Goal: Obtain resource: Download file/media

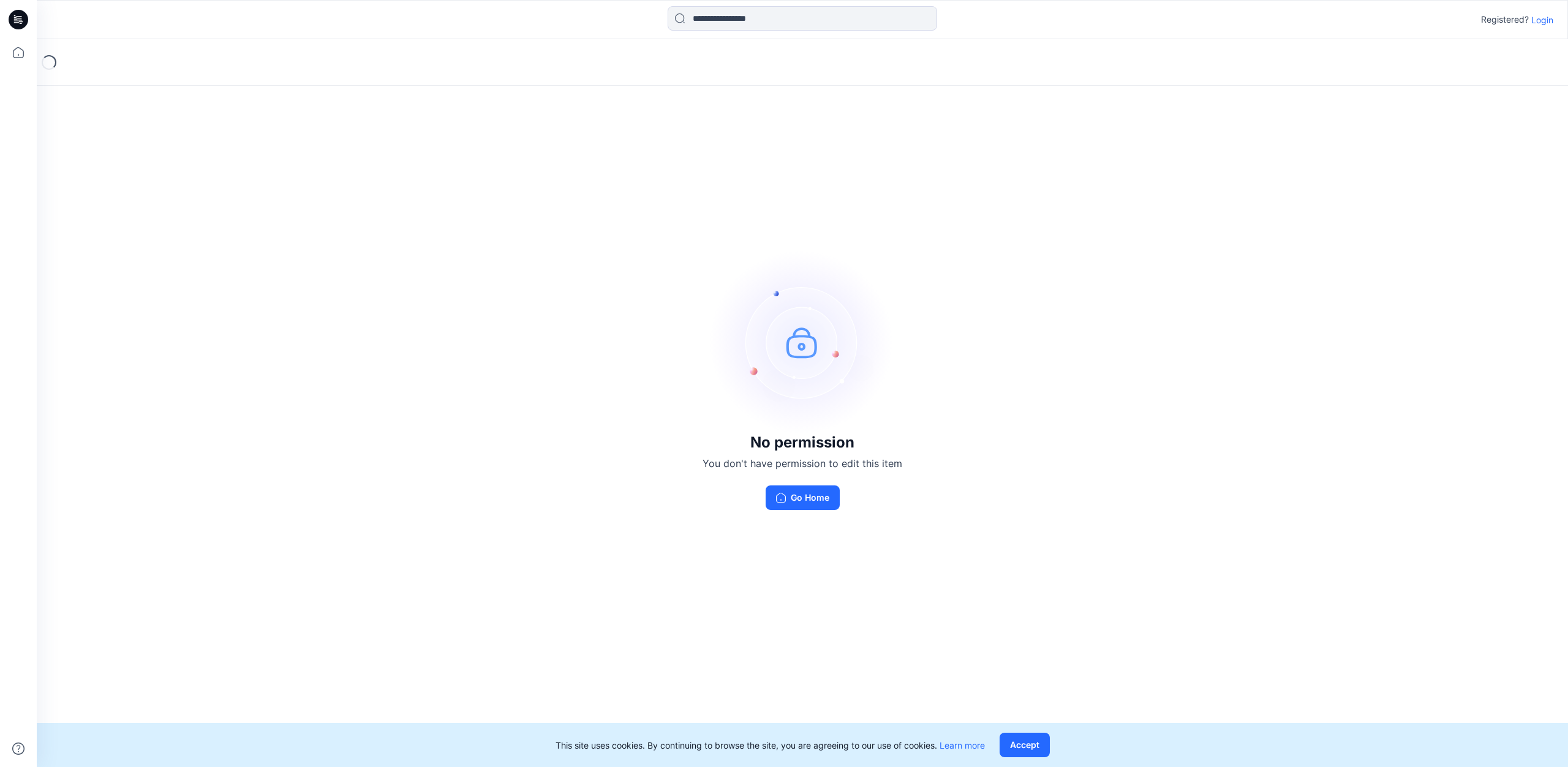
click at [16, 21] on icon at bounding box center [16, 20] width 4 height 1
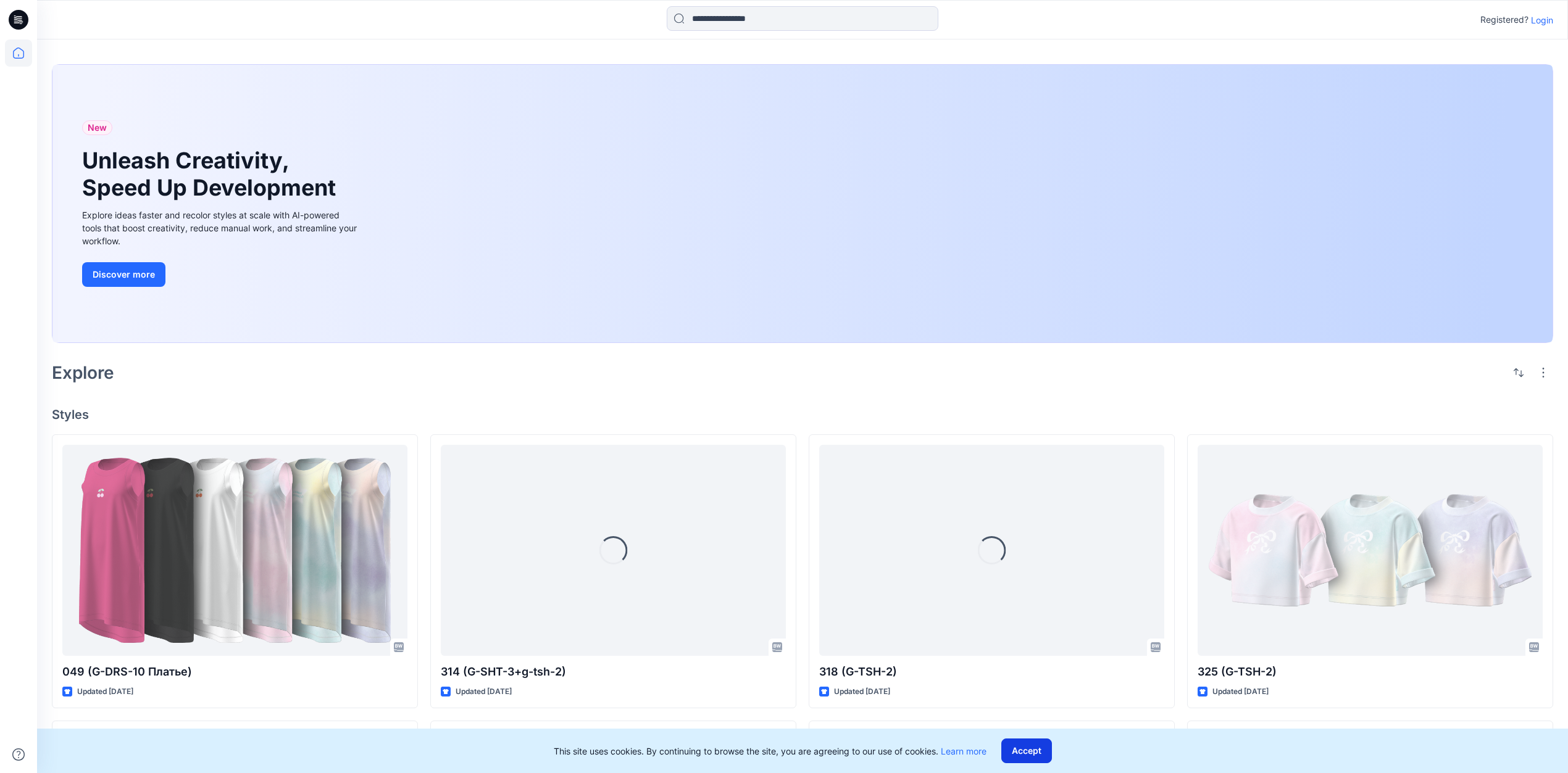
click at [1026, 748] on button "Accept" at bounding box center [1026, 751] width 50 height 25
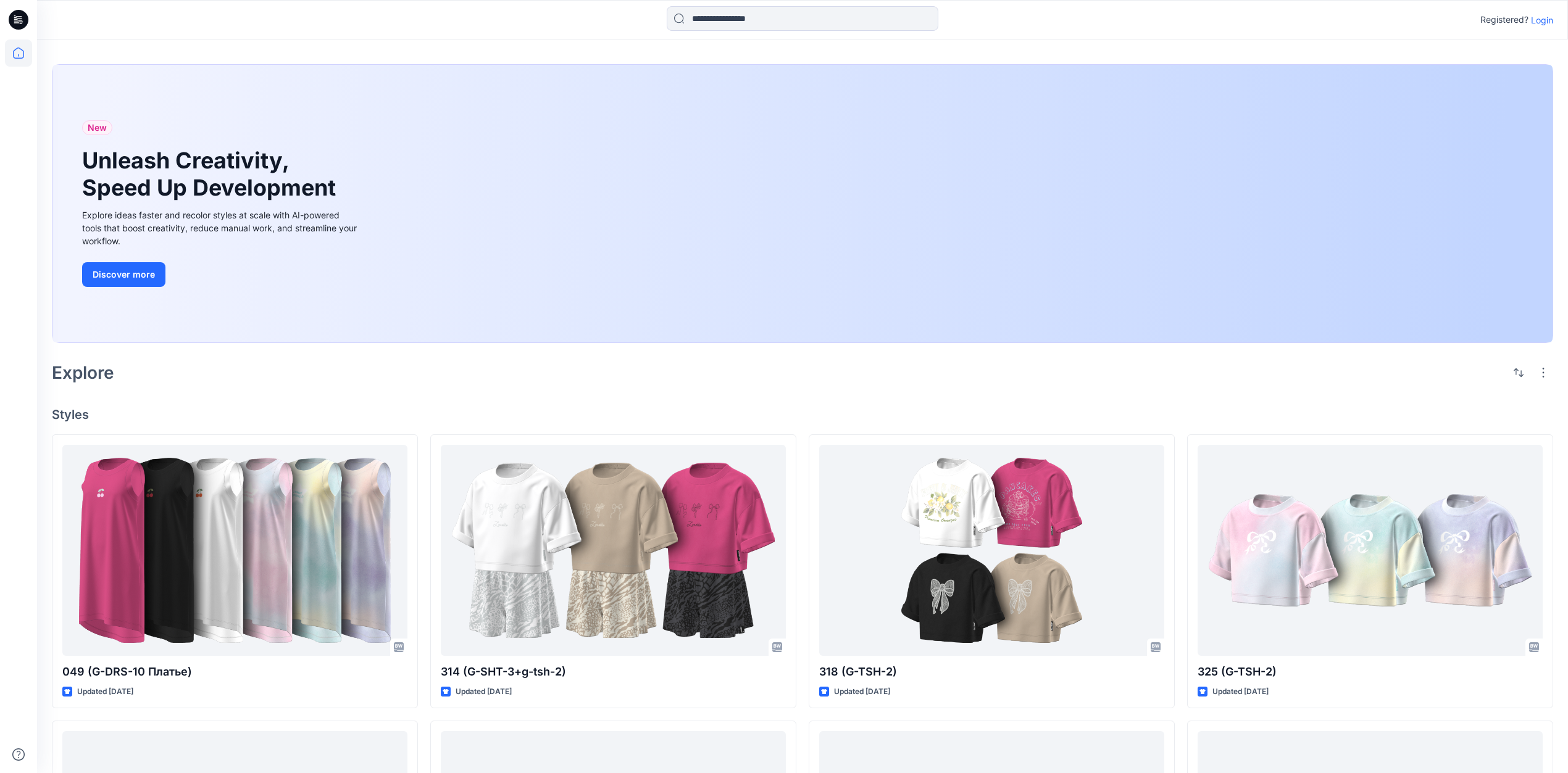
click at [1541, 20] on p "Login" at bounding box center [1542, 19] width 22 height 13
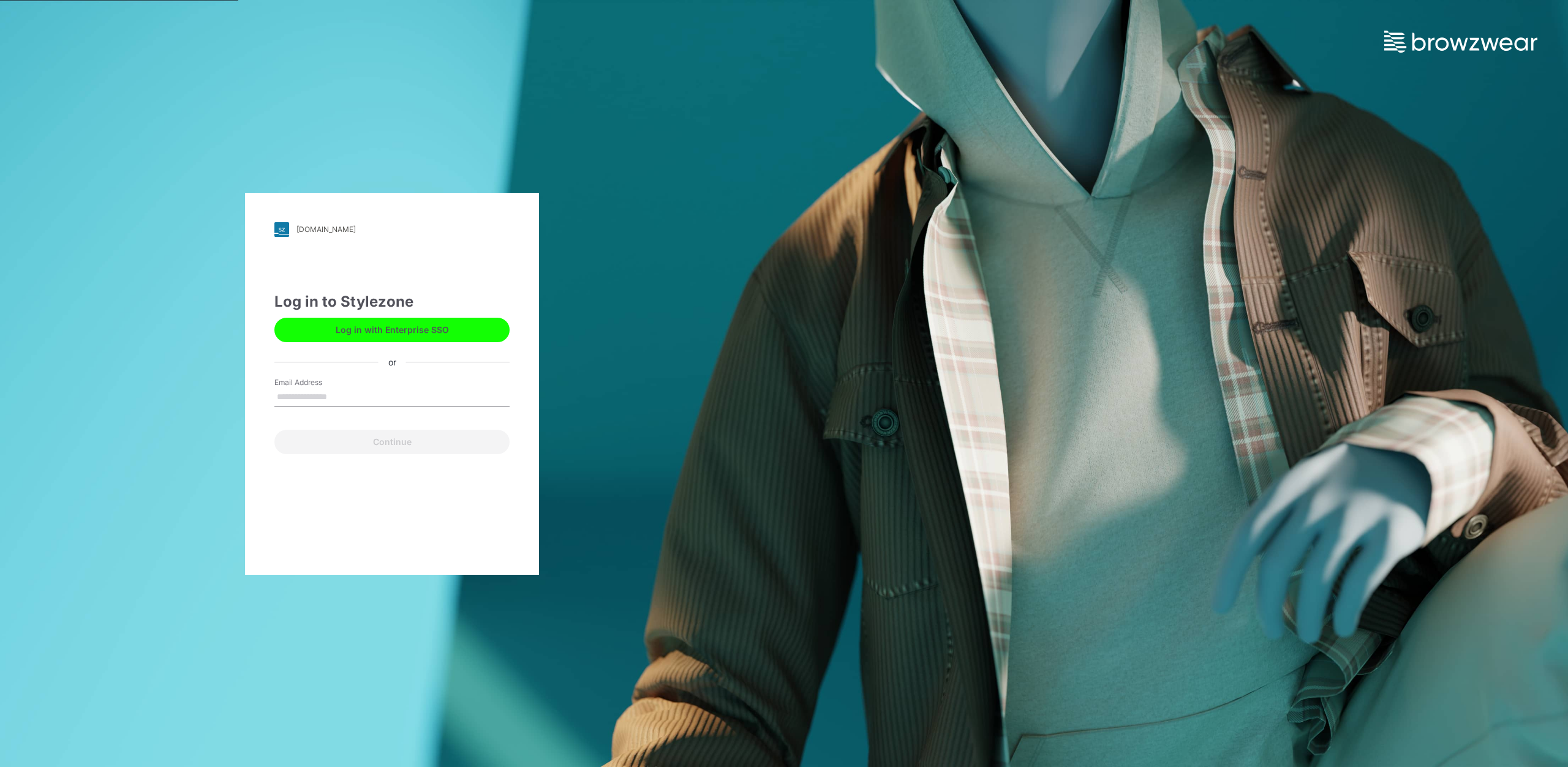
type input "**********"
click at [344, 446] on button "Continue" at bounding box center [392, 442] width 236 height 25
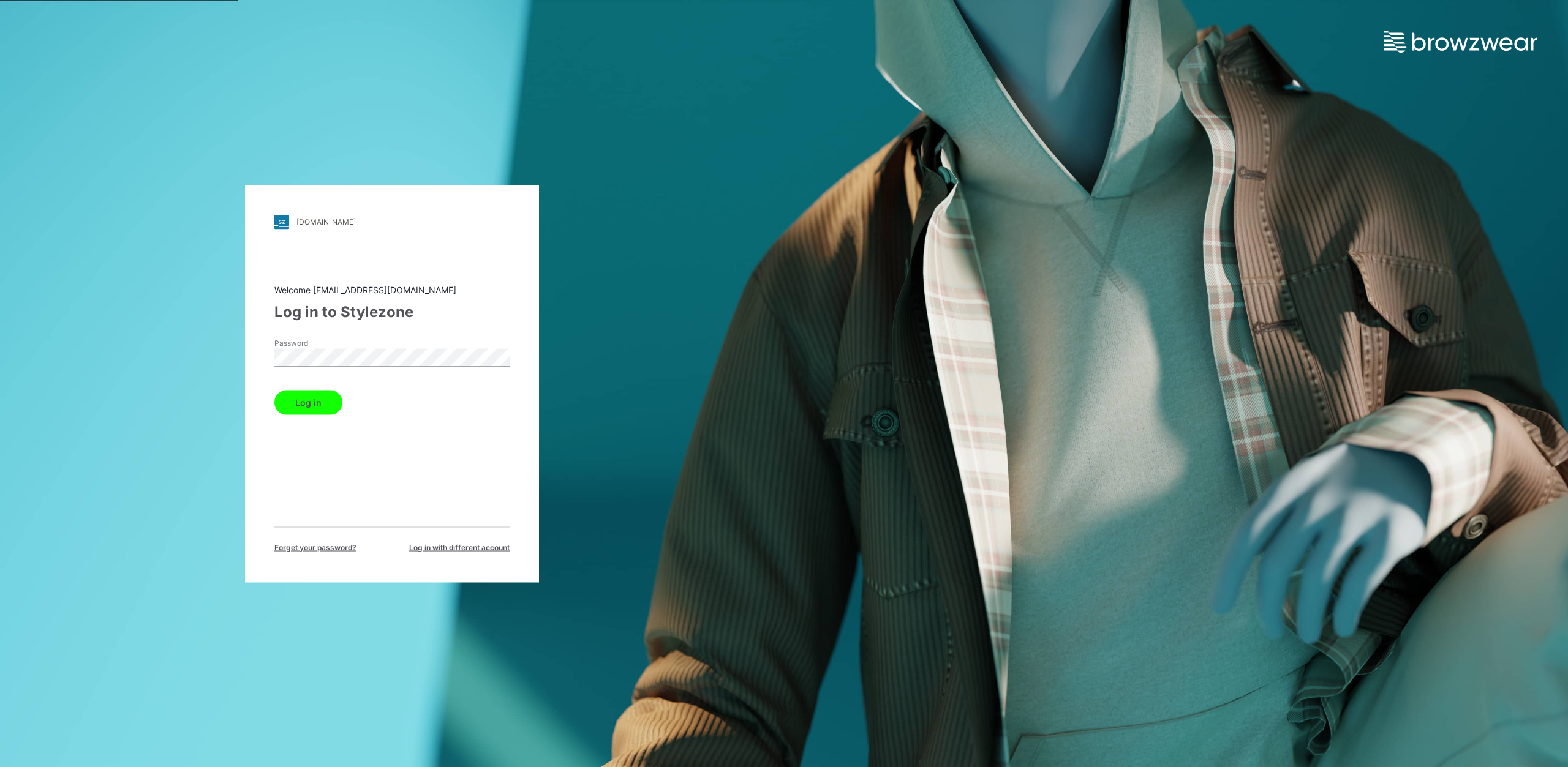
click at [317, 392] on button "Log in" at bounding box center [308, 402] width 68 height 25
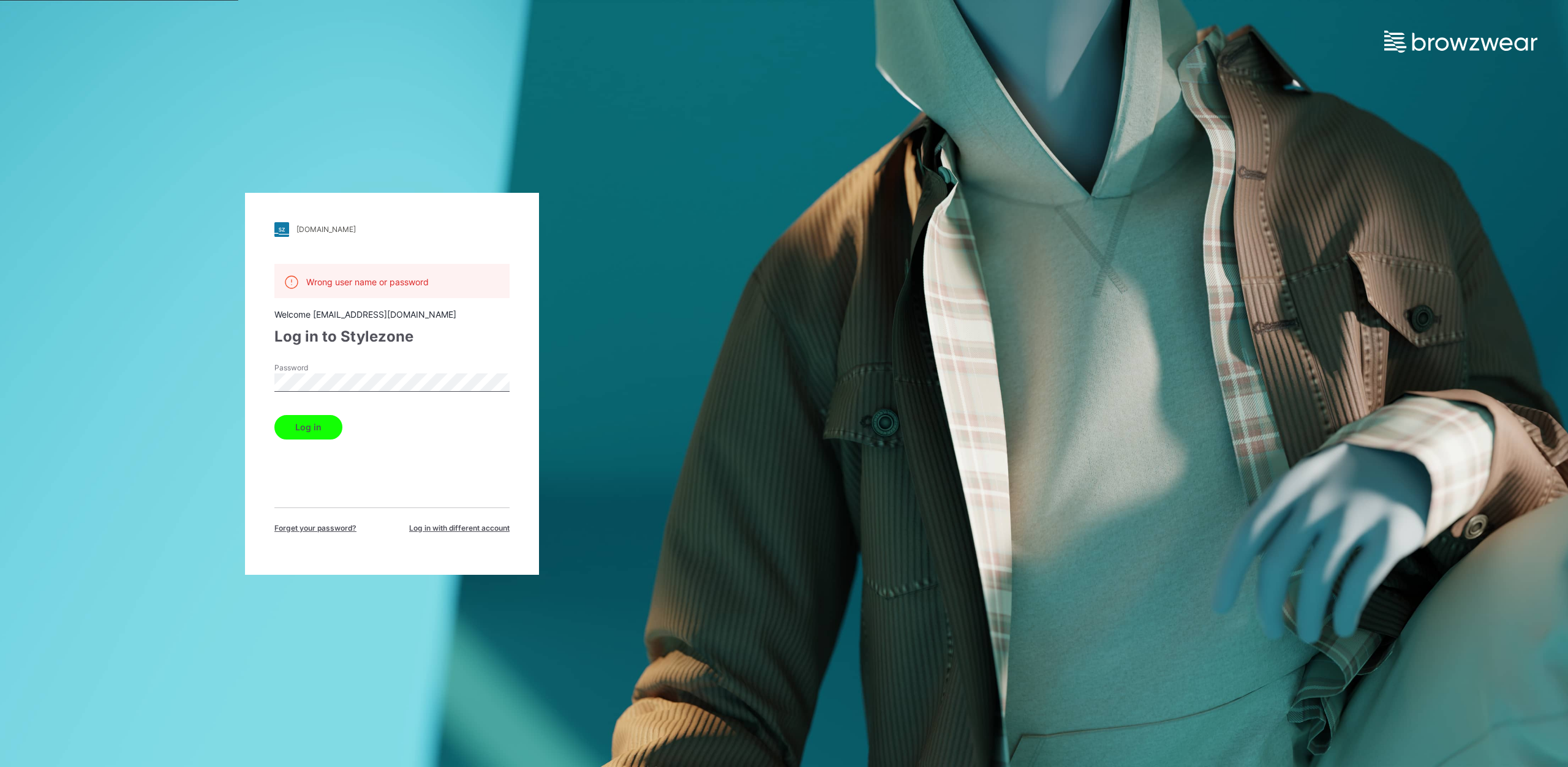
click at [312, 432] on button "Log in" at bounding box center [308, 427] width 68 height 25
drag, startPoint x: 1218, startPoint y: 380, endPoint x: 1162, endPoint y: 380, distance: 56.0
click at [1218, 380] on div "[DOMAIN_NAME] Loading... Wrong user name or password Welcome [EMAIL_ADDRESS][DO…" at bounding box center [784, 384] width 1568 height 767
click at [223, 383] on div "[DOMAIN_NAME] Loading... Wrong user name or password Welcome [EMAIL_ADDRESS][DO…" at bounding box center [392, 384] width 784 height 767
click at [297, 427] on button "Log in" at bounding box center [308, 427] width 68 height 25
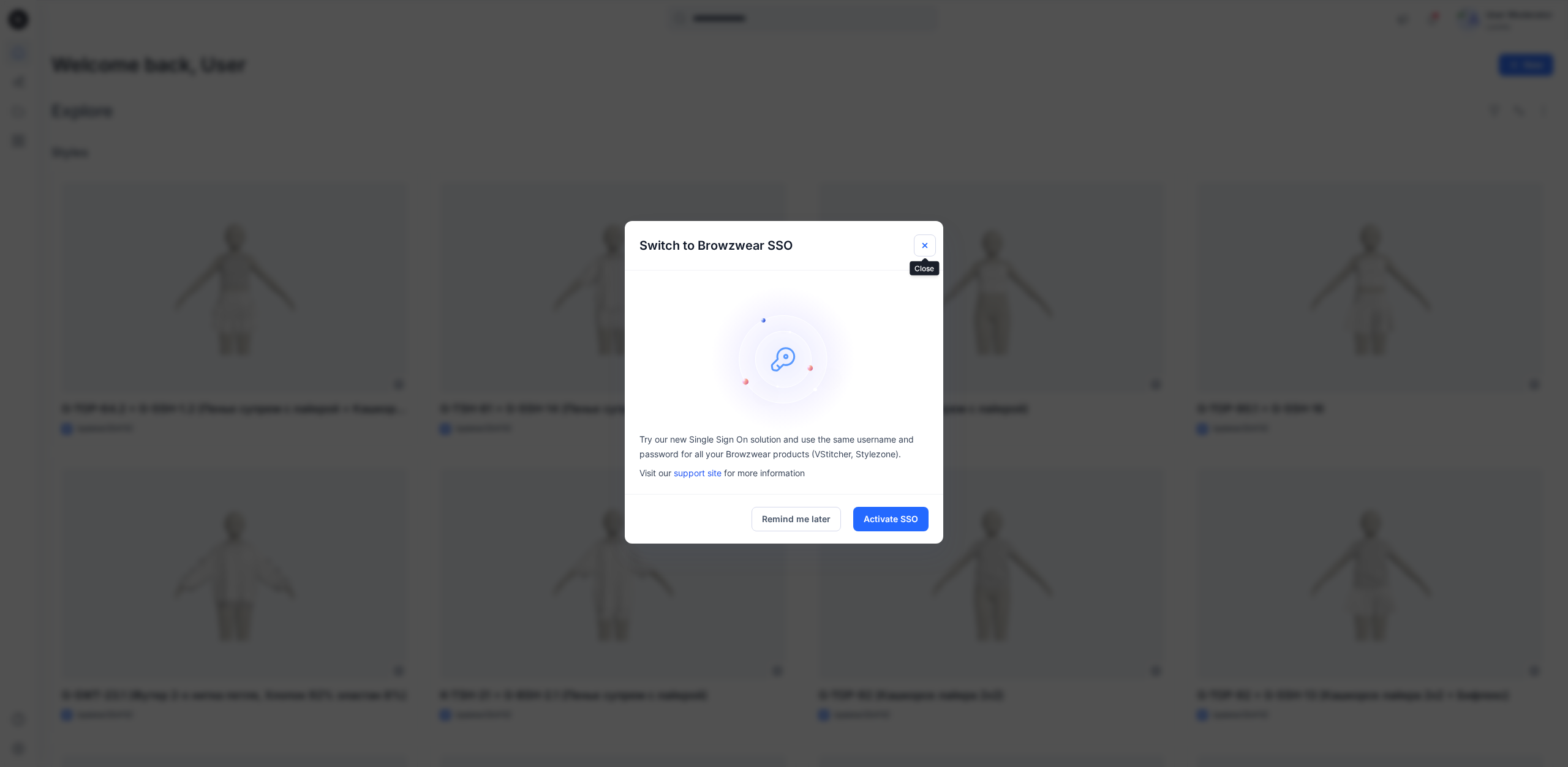
click at [924, 247] on icon "Close" at bounding box center [925, 245] width 10 height 10
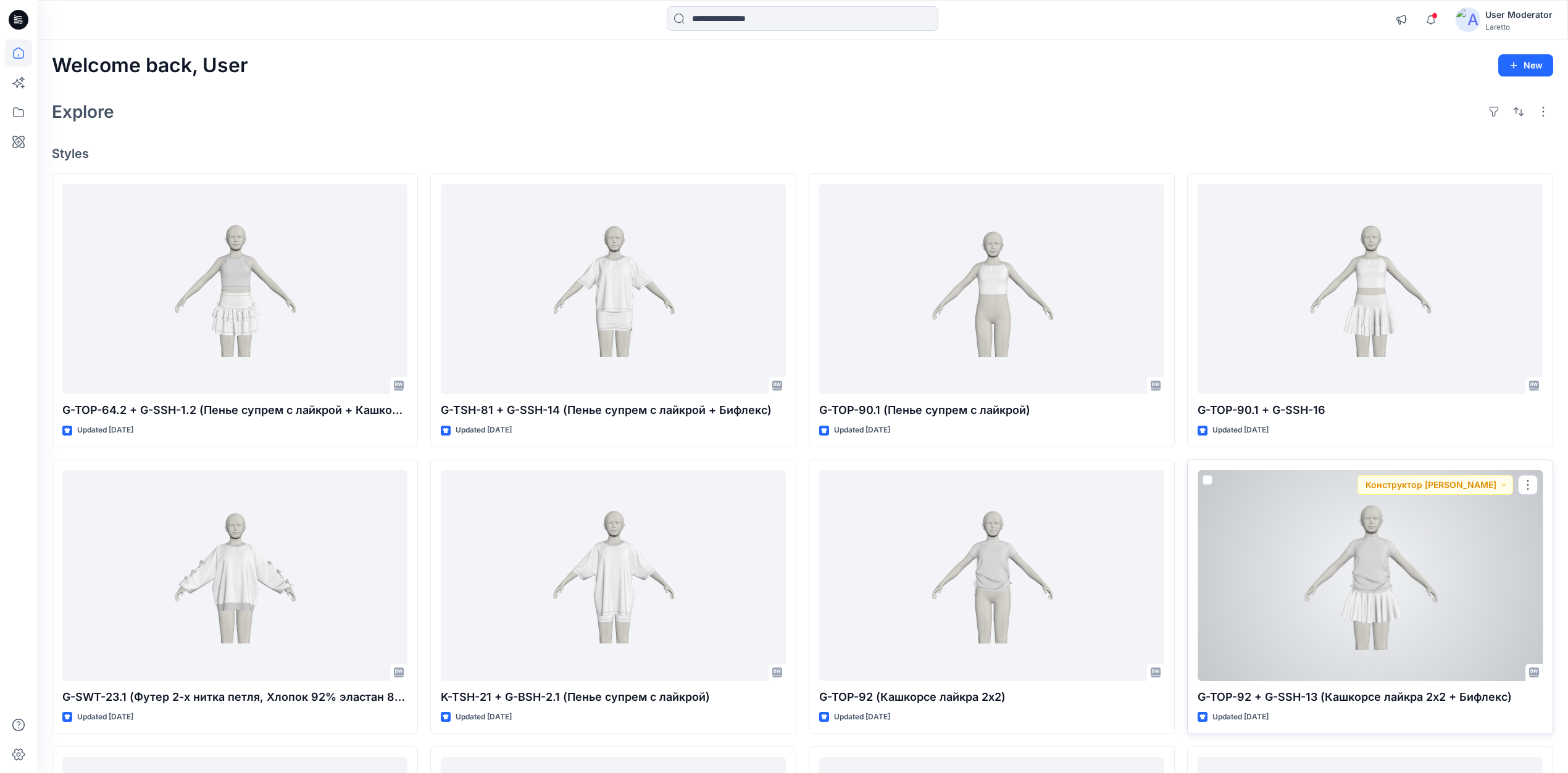
click at [1325, 544] on div at bounding box center [1370, 576] width 345 height 211
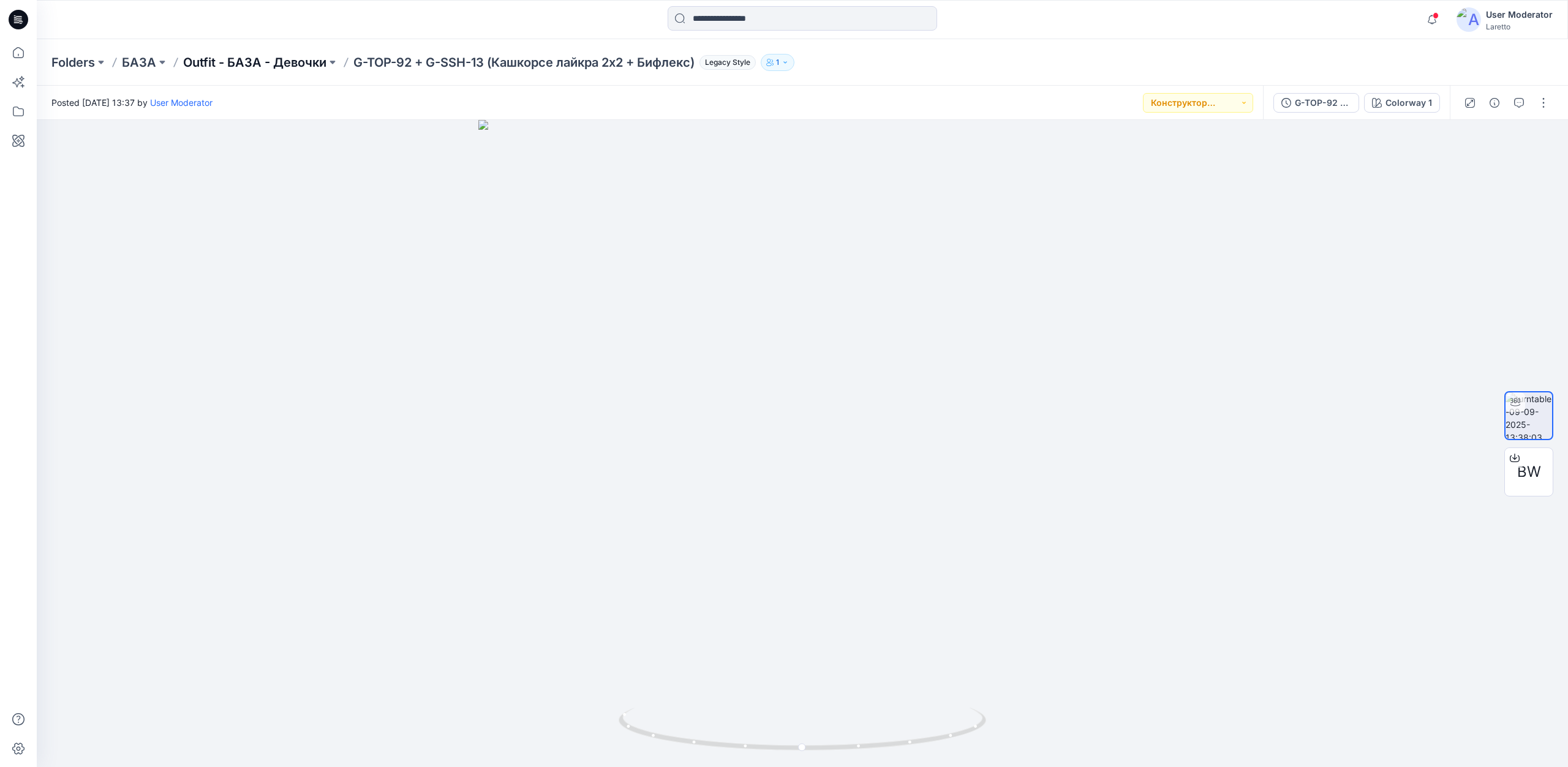
click at [268, 62] on p "Outfit - БАЗА - Девочки" at bounding box center [255, 63] width 143 height 17
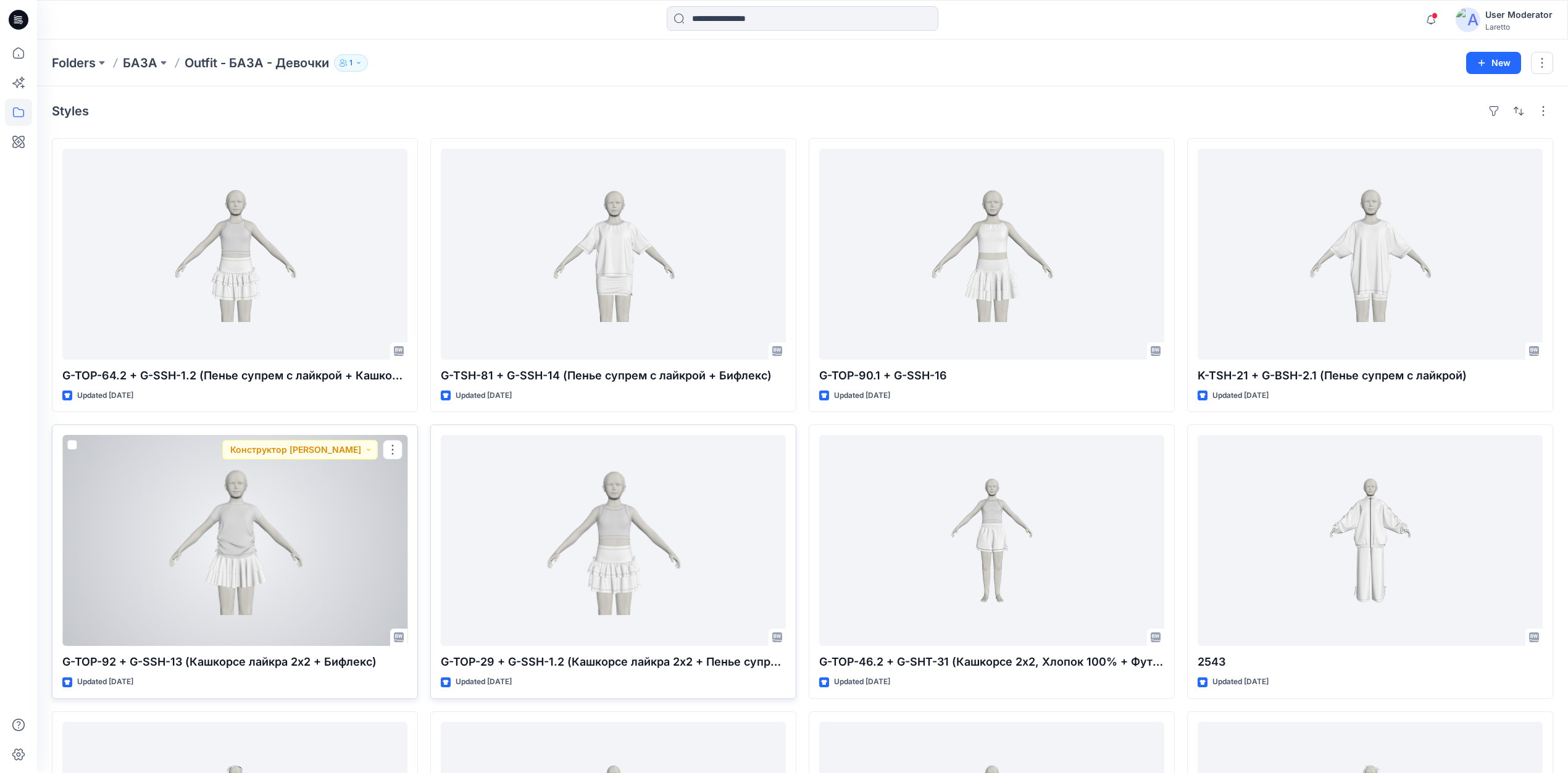
click at [300, 534] on div at bounding box center [235, 540] width 345 height 211
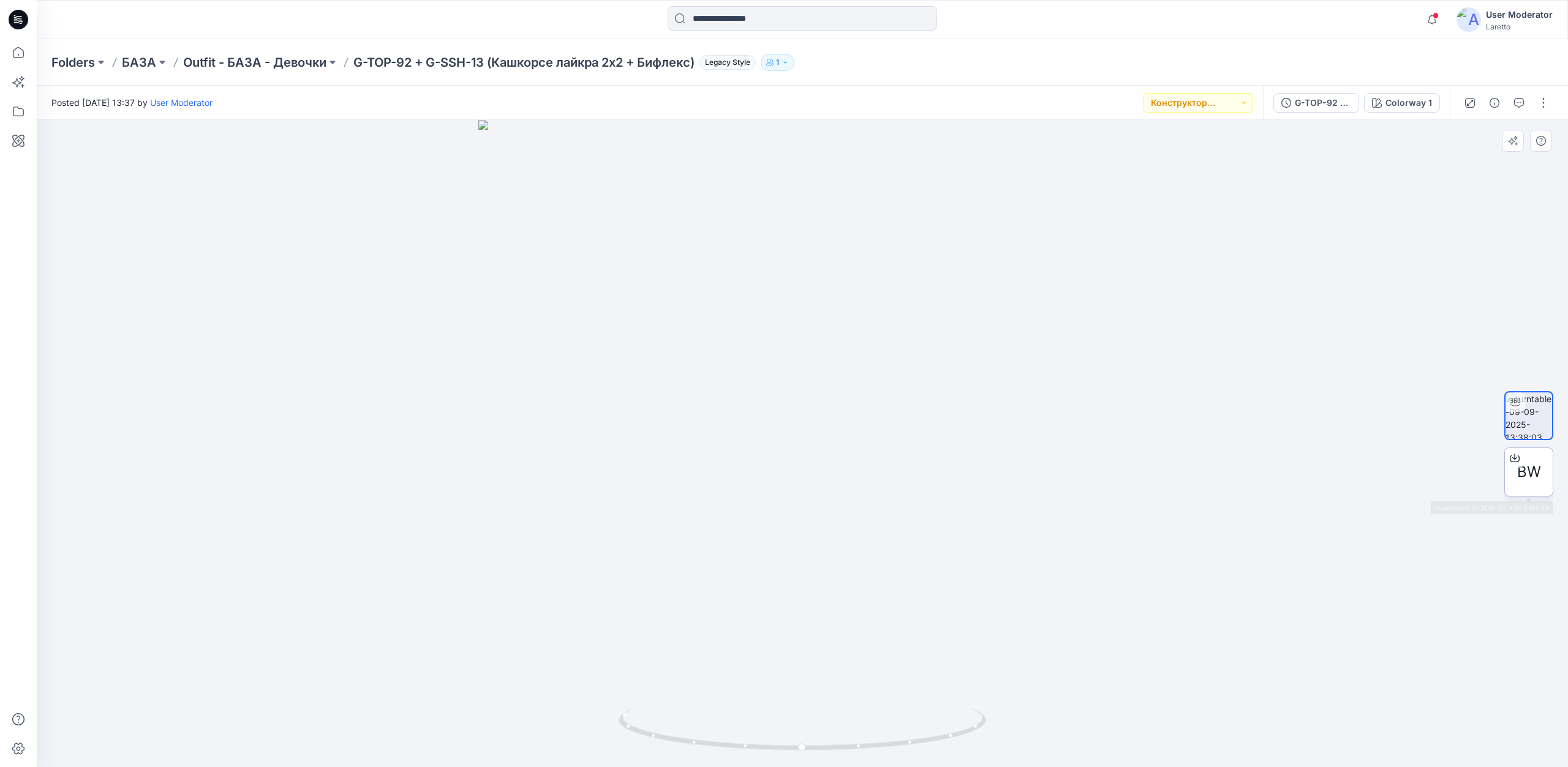
click at [1537, 476] on span "BW" at bounding box center [1529, 472] width 24 height 22
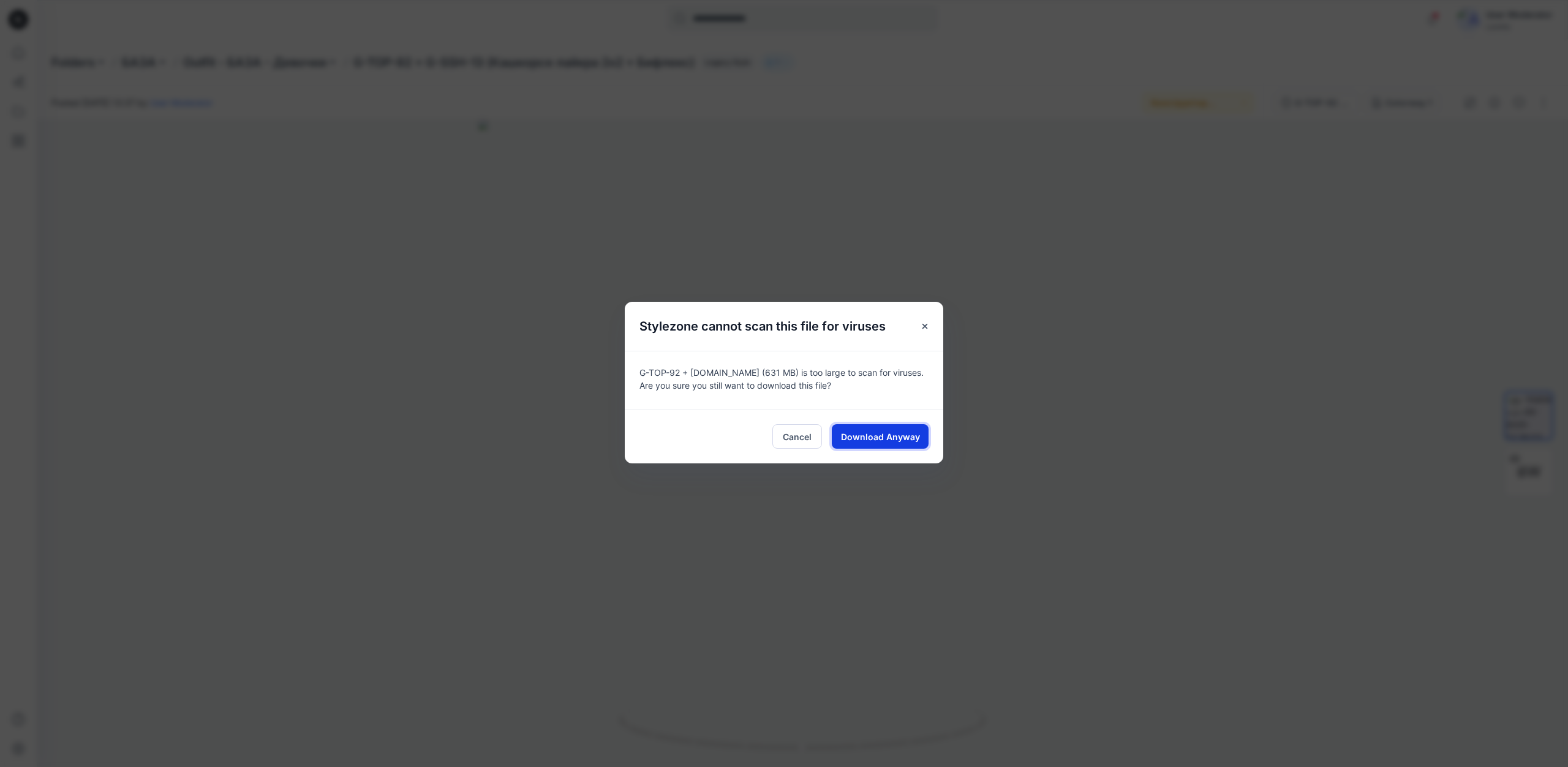
click at [868, 436] on span "Download Anyway" at bounding box center [881, 436] width 79 height 13
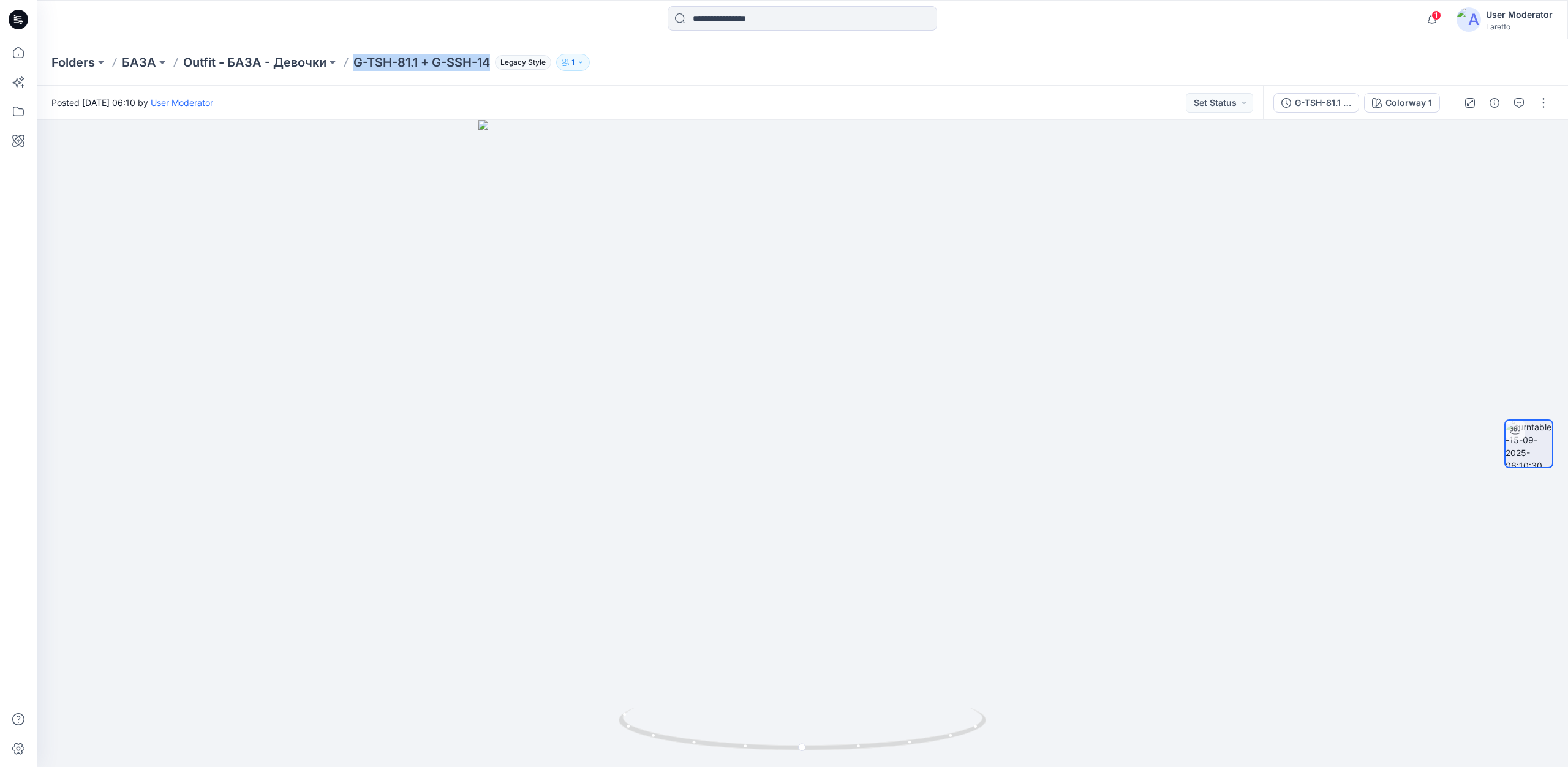
drag, startPoint x: 368, startPoint y: 65, endPoint x: 491, endPoint y: 75, distance: 123.4
click at [491, 75] on div "Folders БАЗА Outfit - БАЗА - Девочки G-TSH-81.1 + G-SSH-14 Legacy Style 1" at bounding box center [802, 63] width 1531 height 47
copy p "G-TSH-81.1 + G-SSH-14"
